Goal: Navigation & Orientation: Find specific page/section

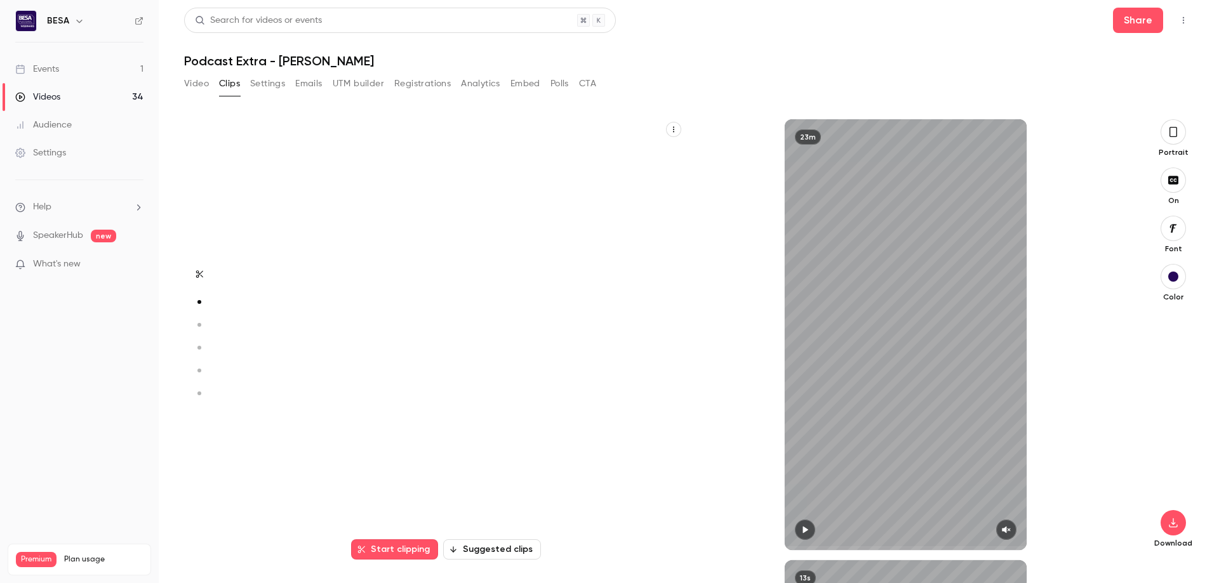
scroll to position [441, 0]
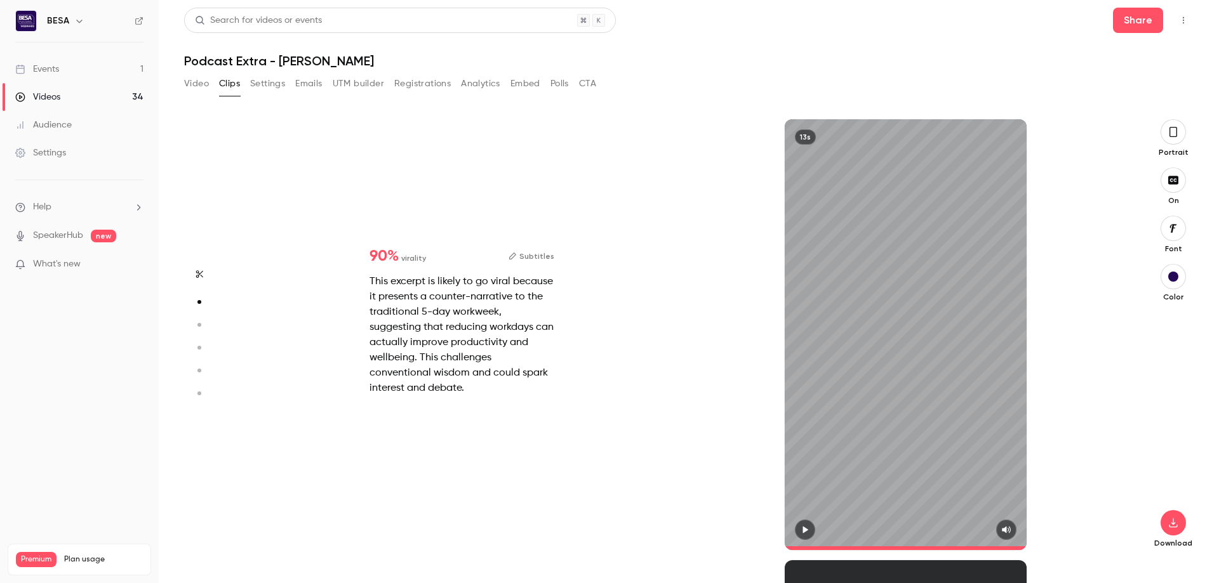
type input "****"
